Goal: Task Accomplishment & Management: Use online tool/utility

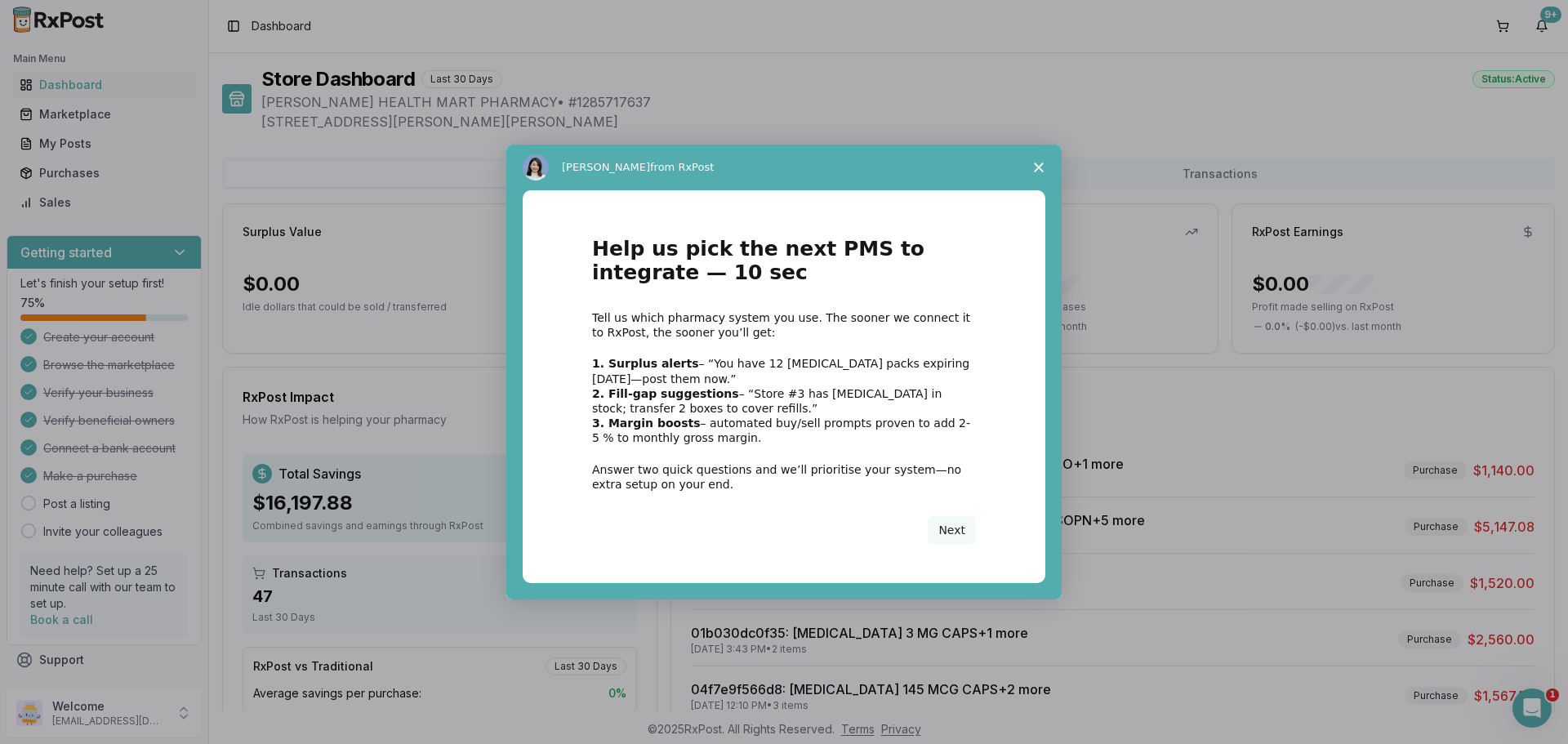
click at [1035, 157] on span "Close survey" at bounding box center [1039, 167] width 46 height 46
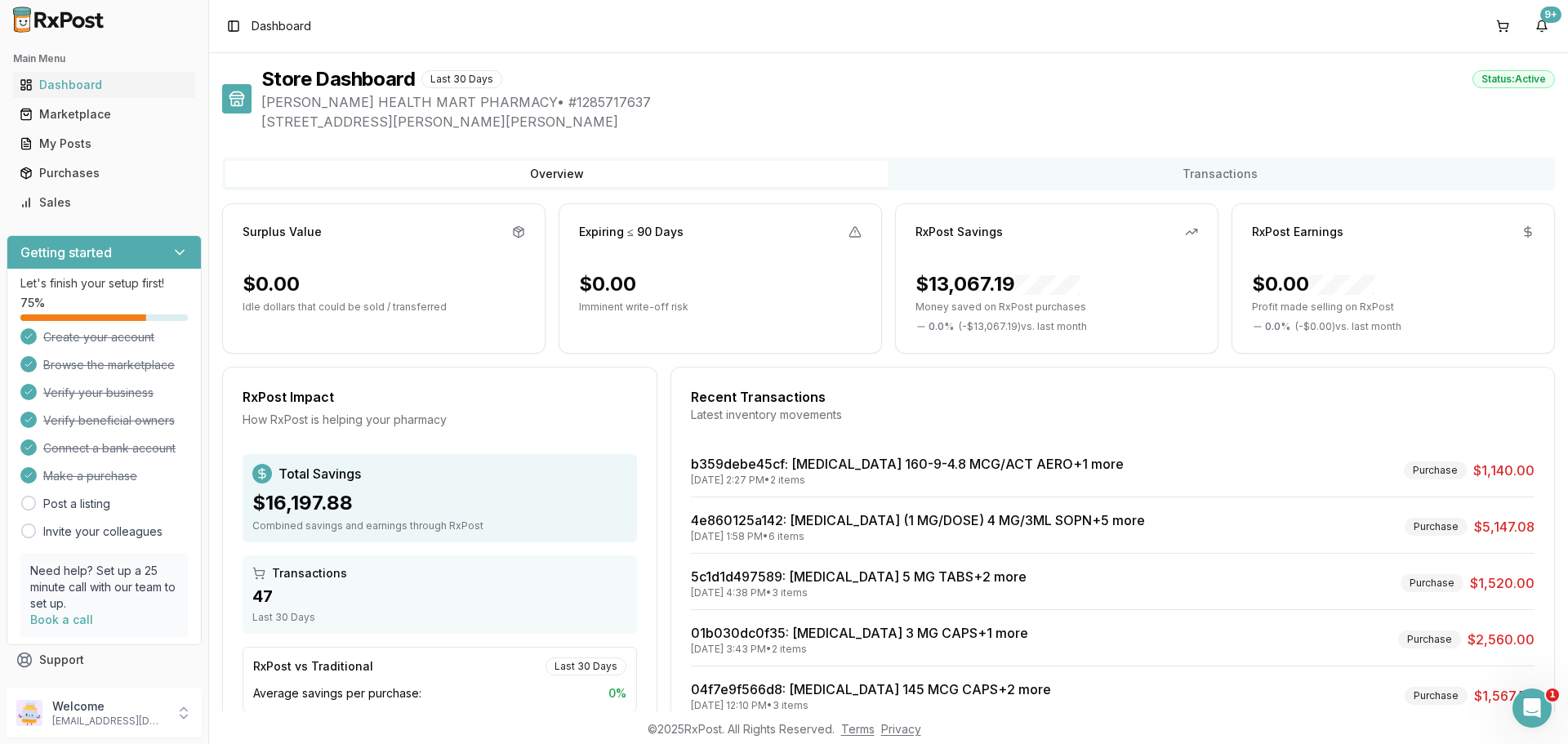
click at [542, 170] on button "Overview" at bounding box center [556, 174] width 663 height 26
click at [1553, 17] on div "9+" at bounding box center [1551, 14] width 22 height 16
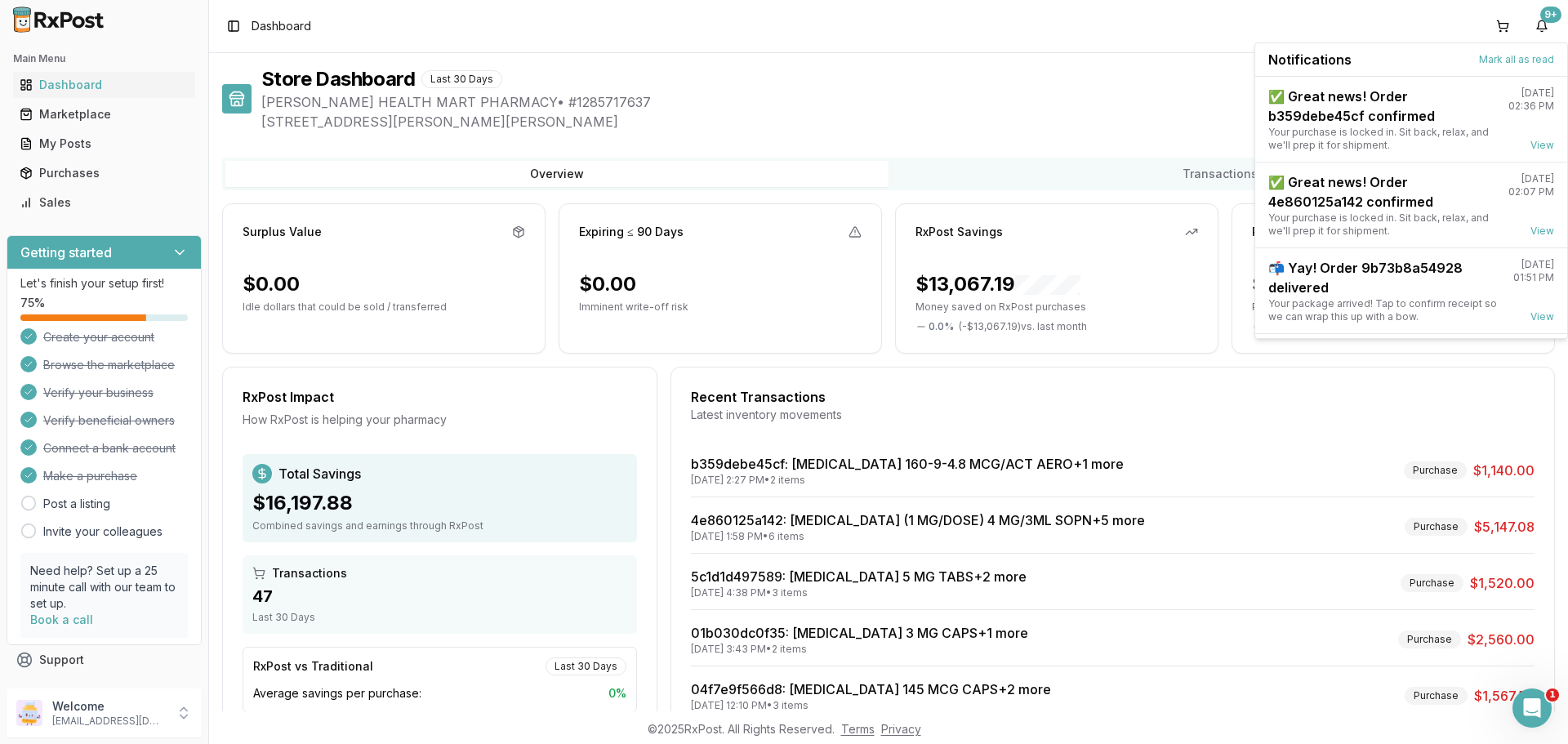
click at [1151, 28] on div "Toggle Sidebar Dashboard 9+" at bounding box center [889, 26] width 1360 height 53
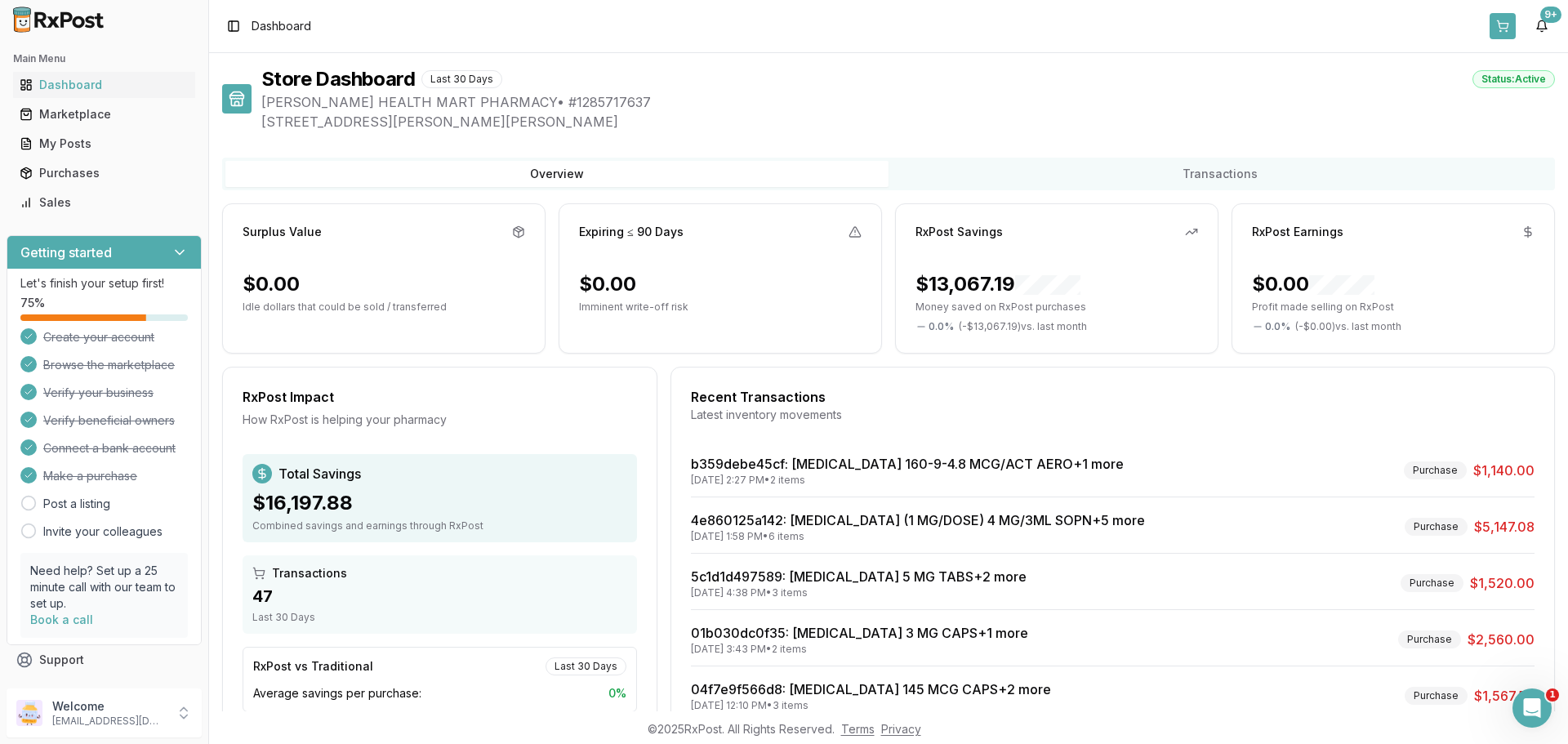
click at [1497, 25] on button at bounding box center [1503, 26] width 26 height 26
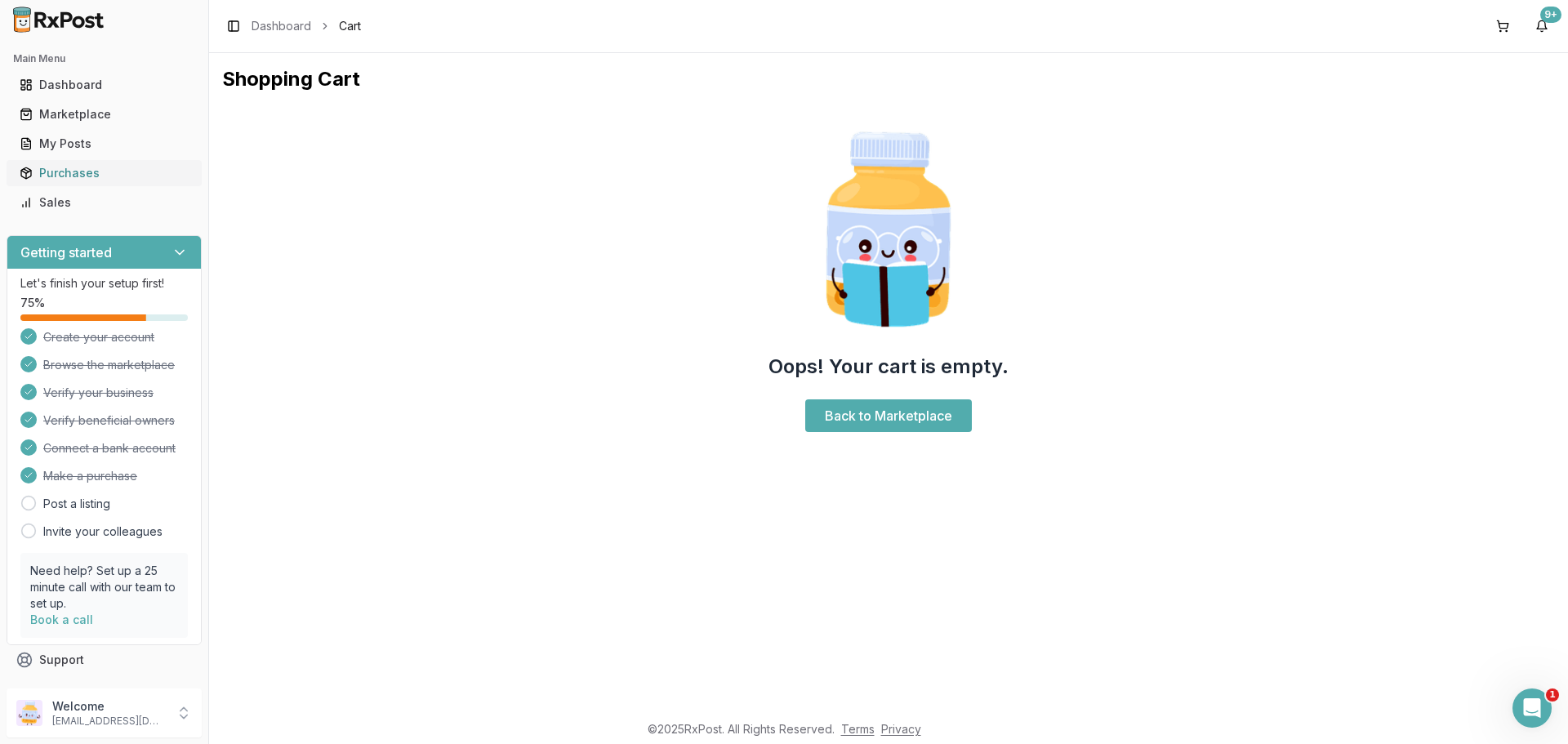
click at [64, 172] on div "Purchases" at bounding box center [104, 173] width 169 height 16
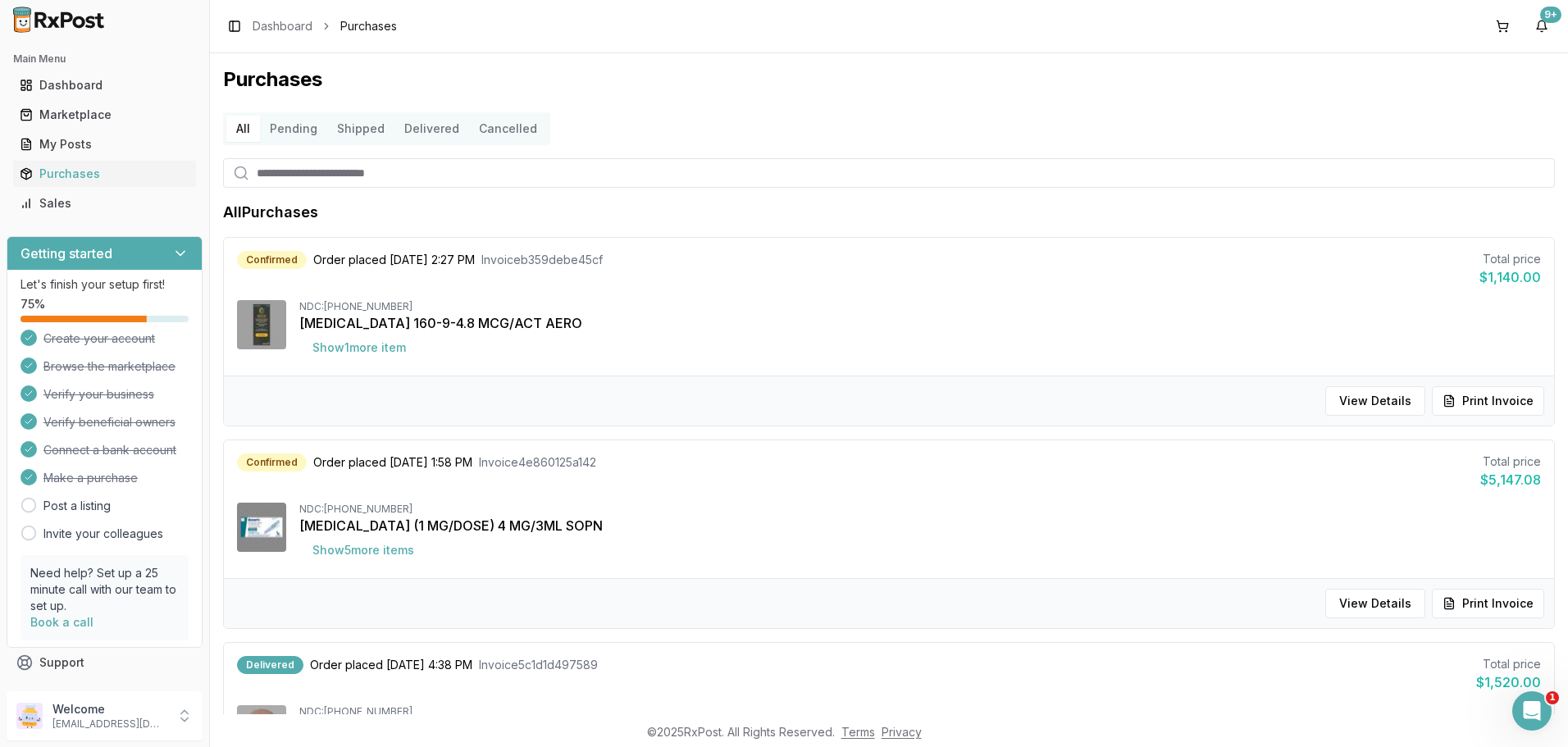
click at [484, 176] on input "search" at bounding box center [890, 172] width 1332 height 29
type input "*******"
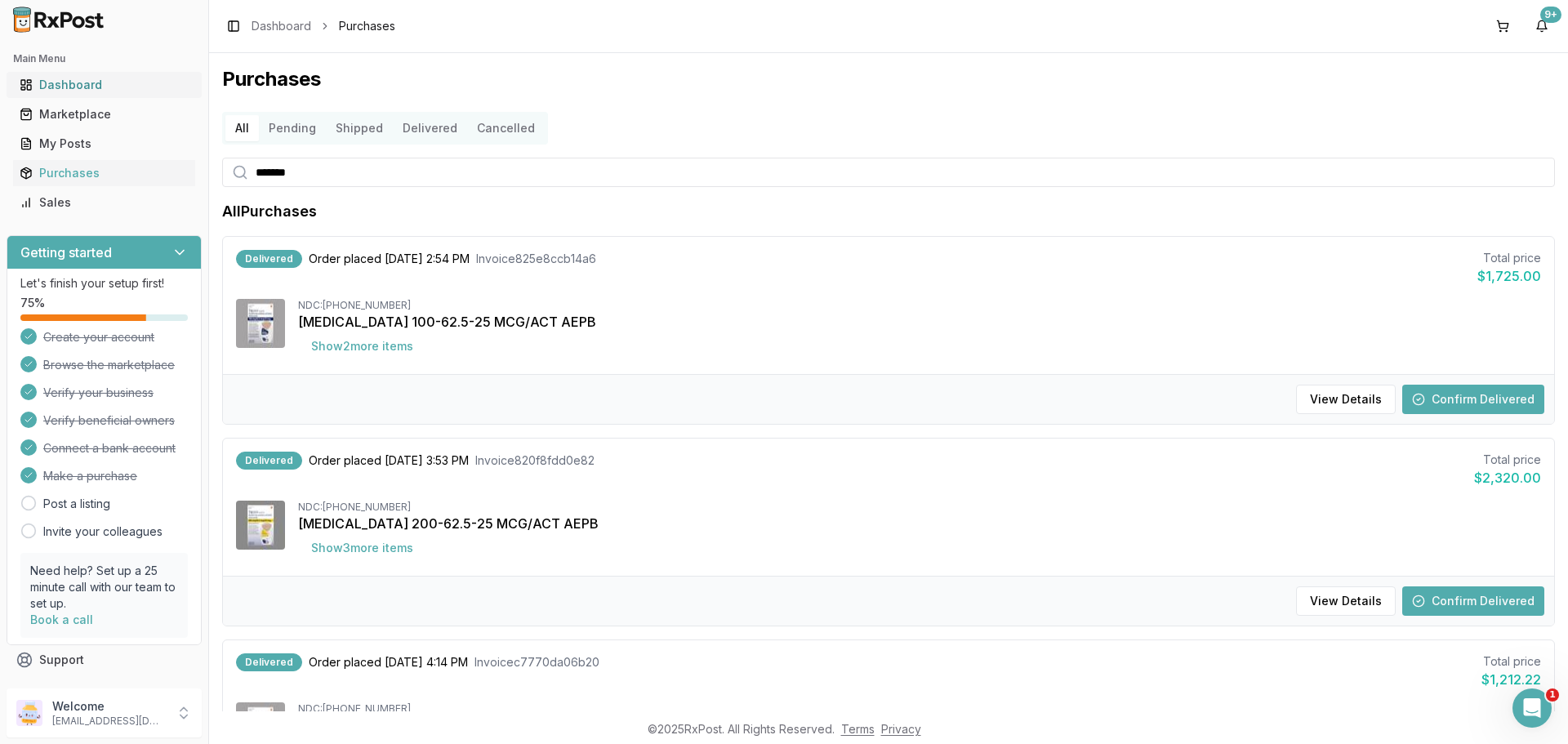
click at [70, 77] on div "Dashboard" at bounding box center [104, 84] width 169 height 16
